Goal: Transaction & Acquisition: Purchase product/service

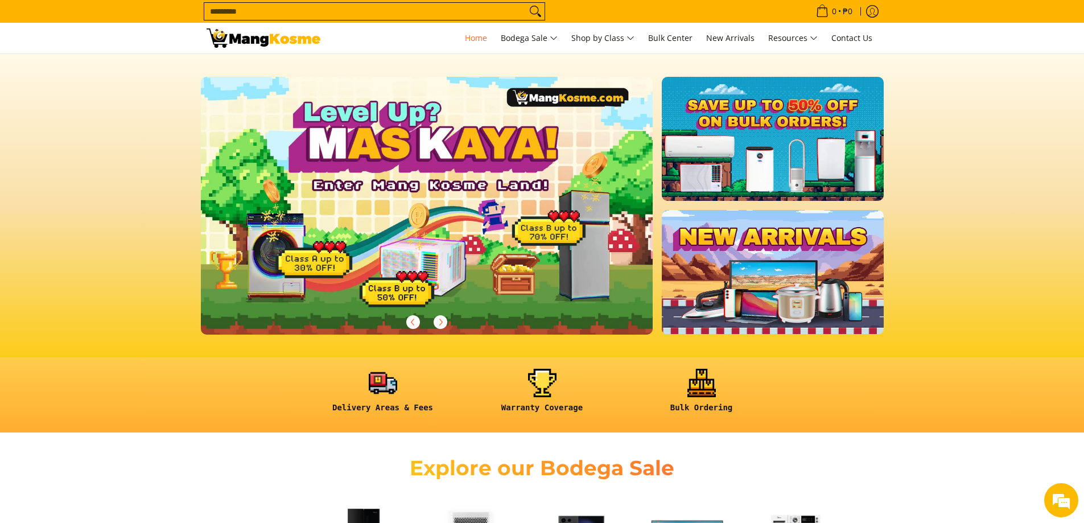
click at [489, 254] on img at bounding box center [426, 205] width 461 height 263
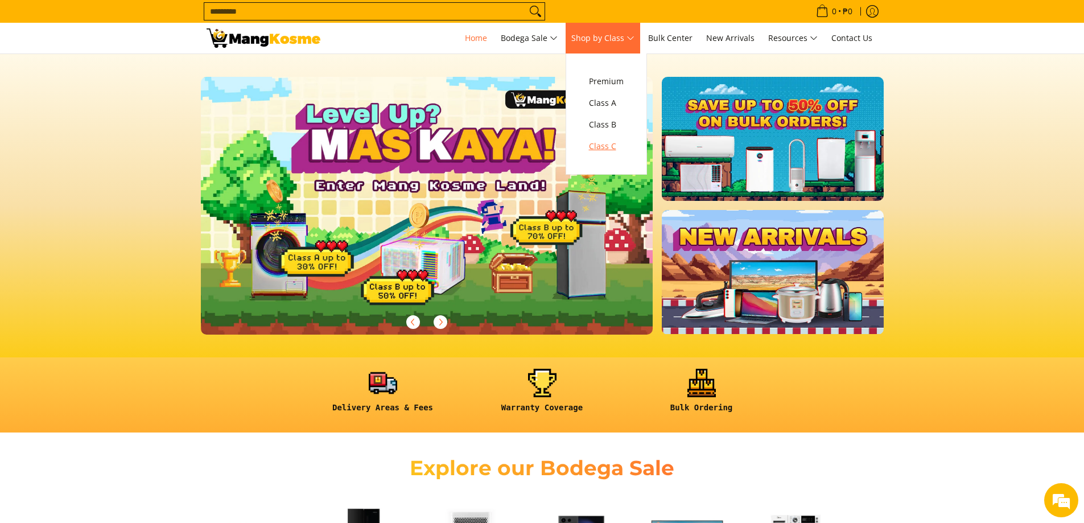
click at [611, 143] on span "Class C" at bounding box center [606, 146] width 35 height 14
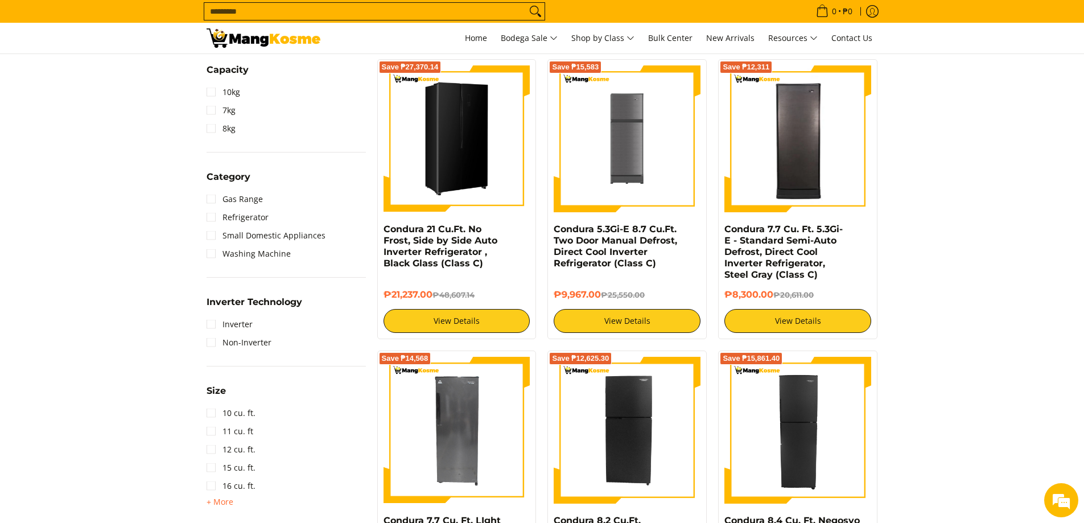
scroll to position [512, 0]
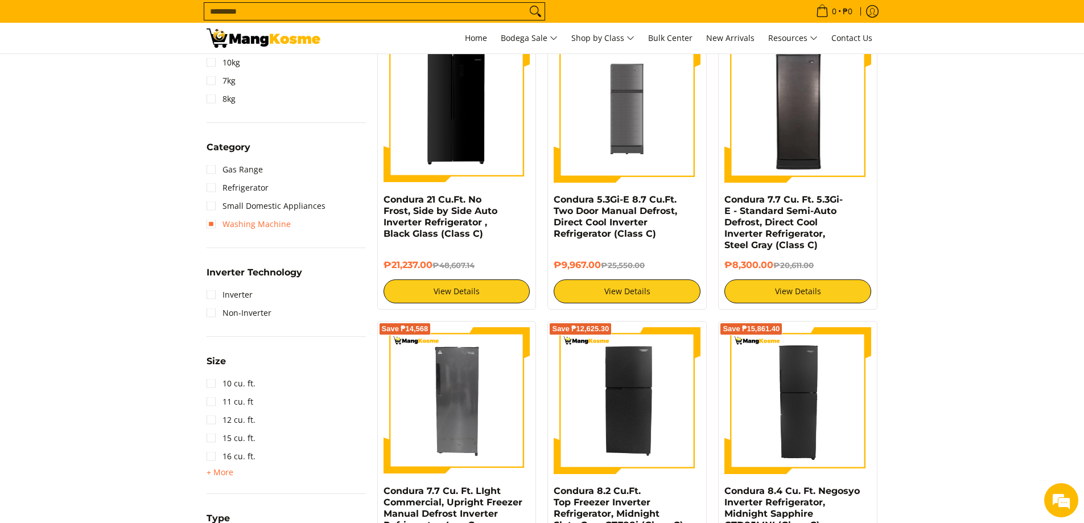
click at [232, 225] on link "Washing Machine" at bounding box center [249, 224] width 84 height 18
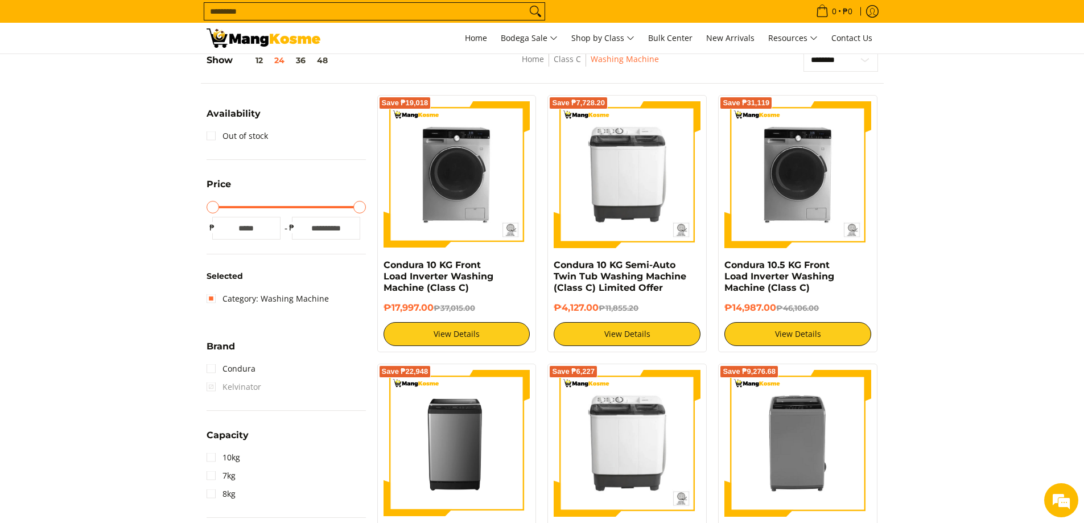
scroll to position [160, 0]
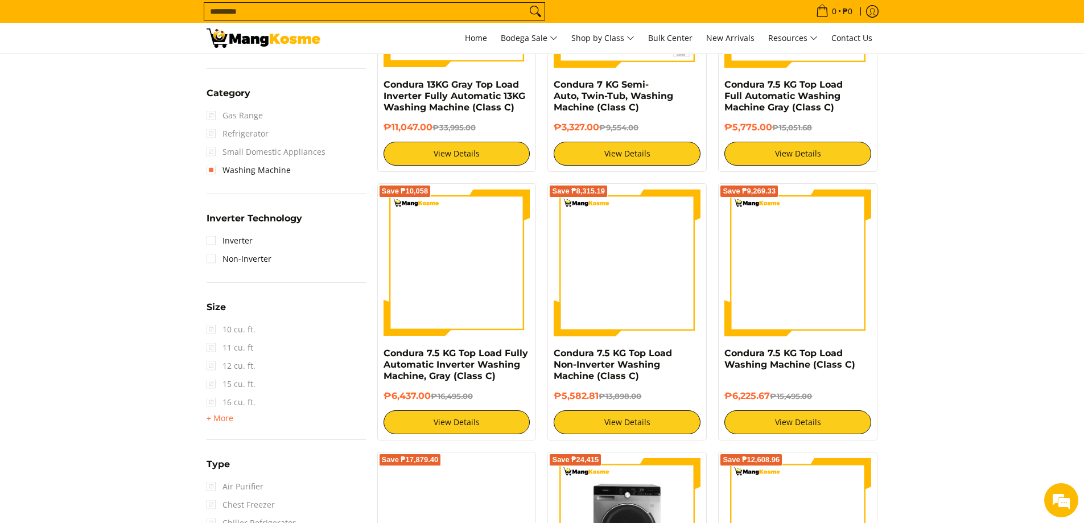
scroll to position [331, 0]
